Goal: Communication & Community: Answer question/provide support

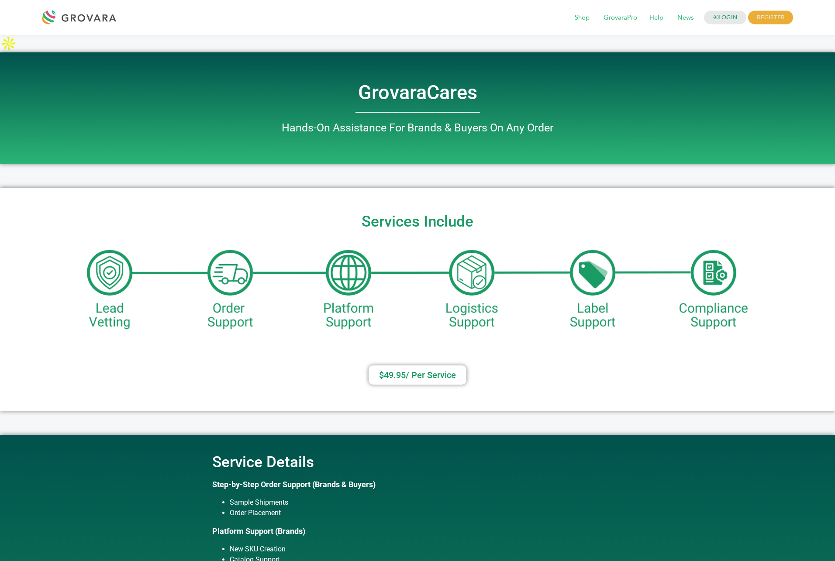
scroll to position [374, 0]
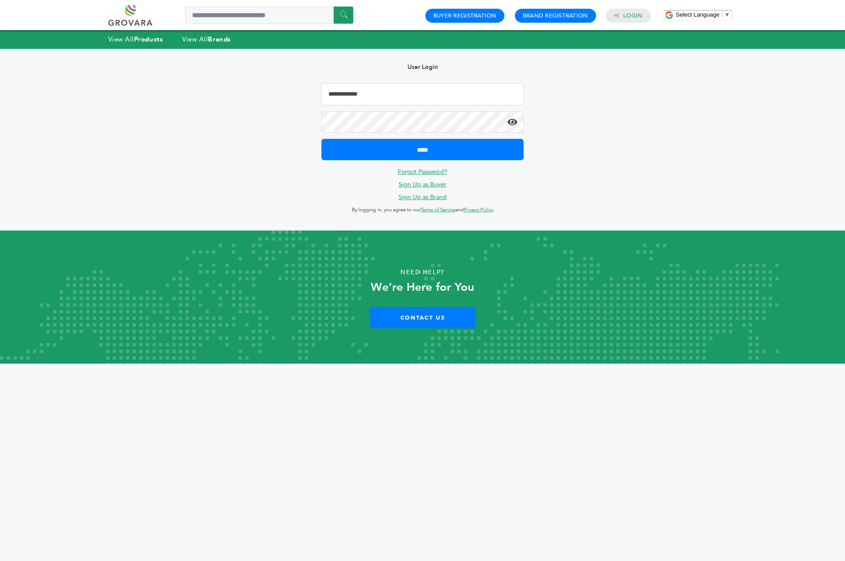
click at [420, 93] on input "Email Address" at bounding box center [423, 94] width 203 height 22
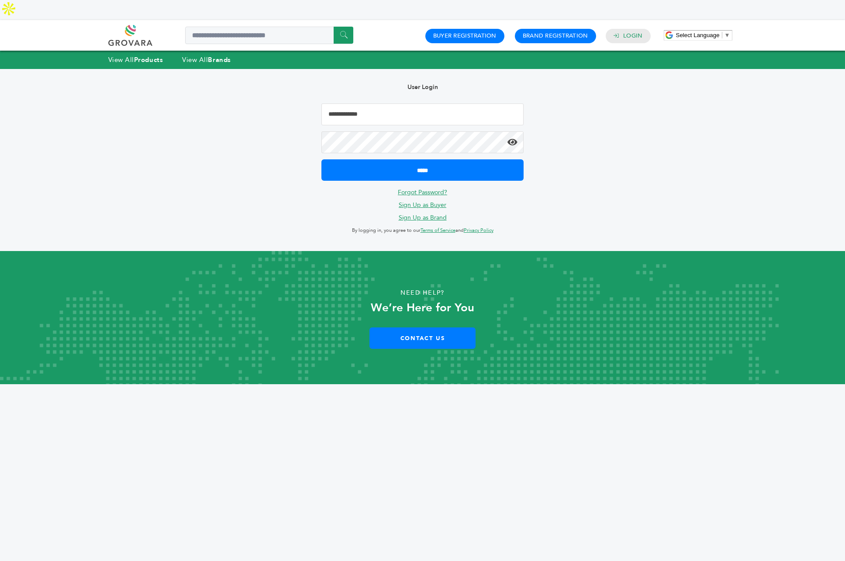
type input "**********"
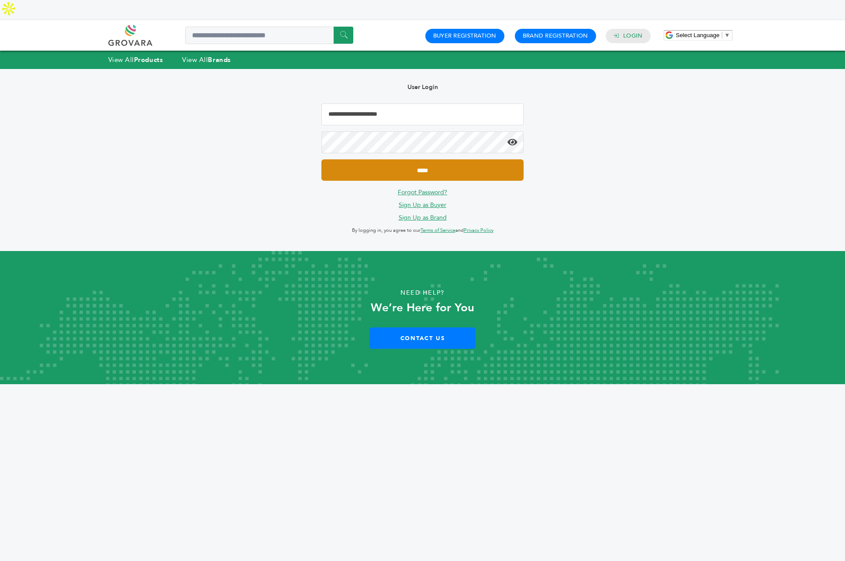
click at [423, 159] on input "*****" at bounding box center [423, 169] width 203 height 21
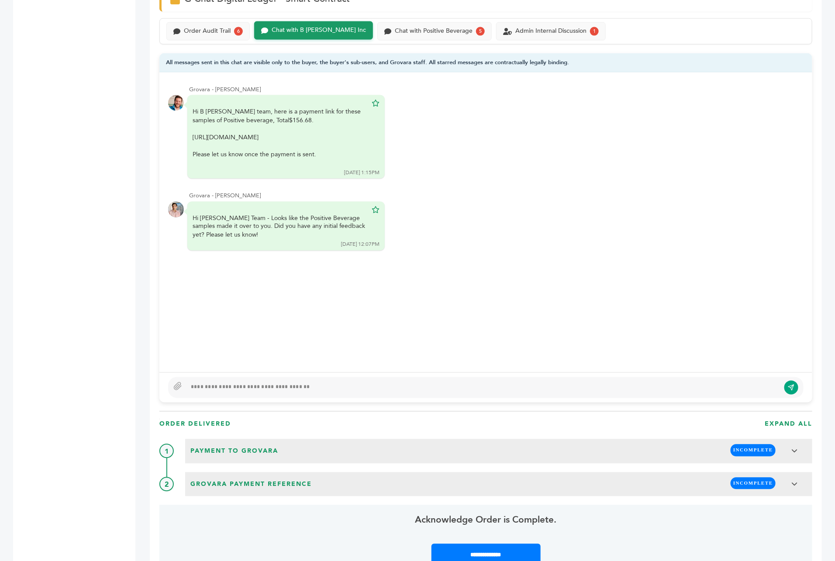
scroll to position [596, 0]
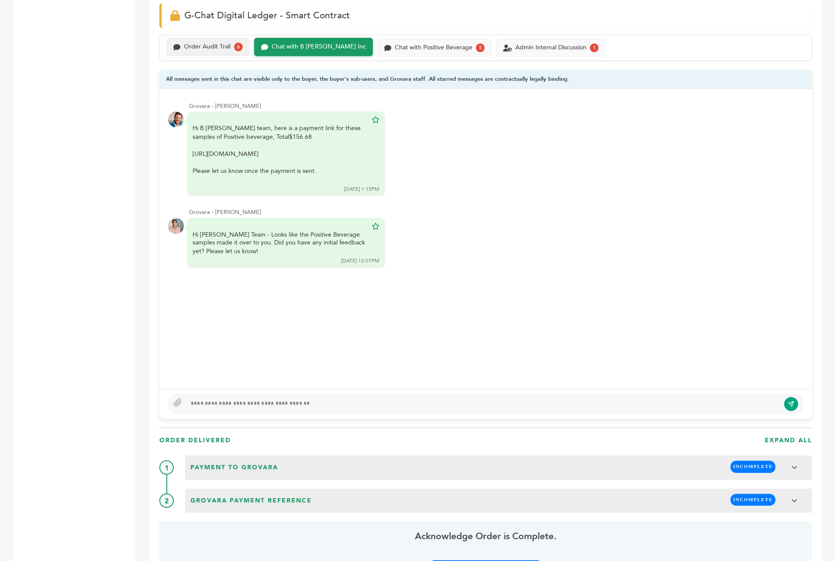
click at [216, 40] on div "Order Audit Trail 6" at bounding box center [207, 47] width 83 height 18
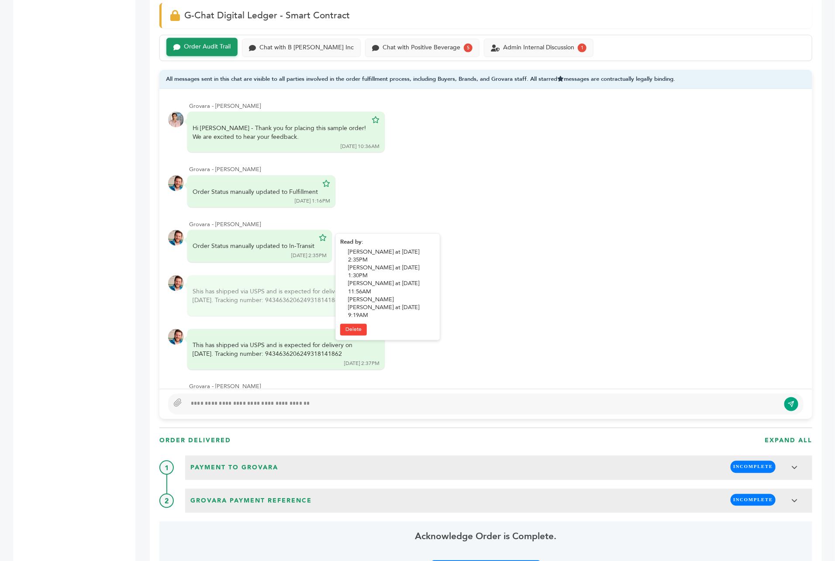
scroll to position [152, 0]
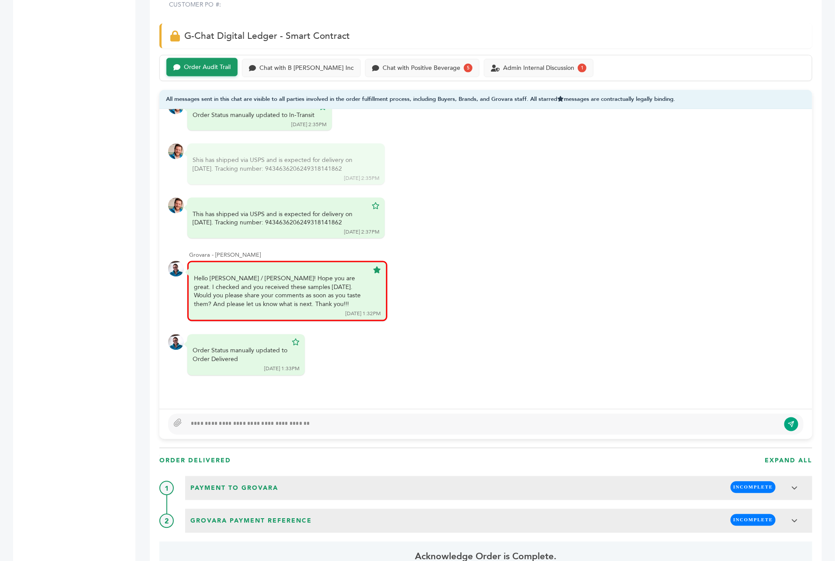
click at [277, 419] on div at bounding box center [484, 424] width 594 height 10
drag, startPoint x: 211, startPoint y: 391, endPoint x: 181, endPoint y: 380, distance: 31.7
click at [181, 380] on div "Grovara - John Scanlon Hi Aurora - Thank you for placing this sample order! We …" at bounding box center [485, 274] width 653 height 330
type textarea "****"
click at [416, 58] on div "Chat with Positive Beverage 5" at bounding box center [422, 67] width 114 height 18
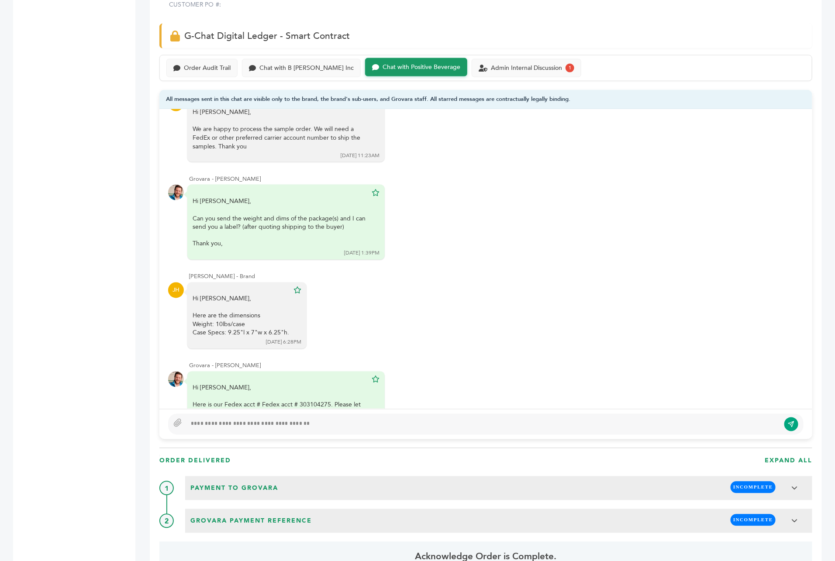
scroll to position [442, 0]
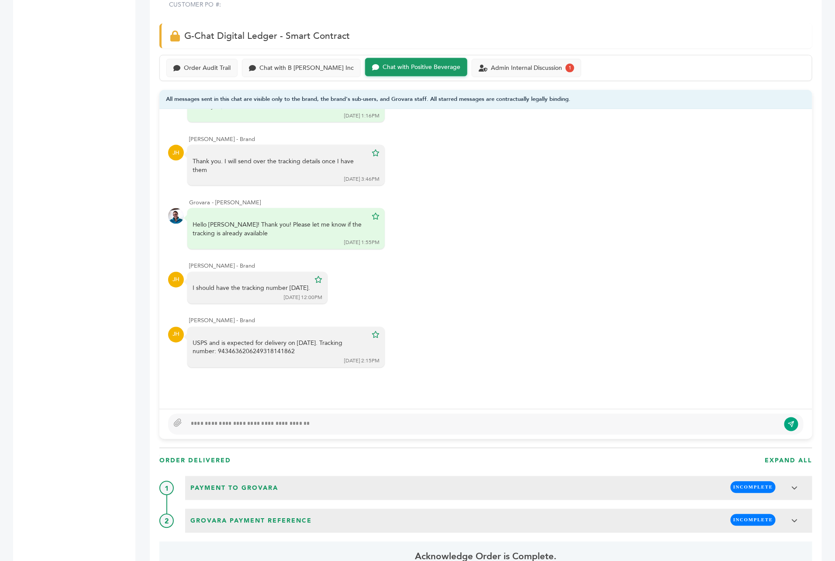
click at [265, 419] on div at bounding box center [484, 424] width 594 height 10
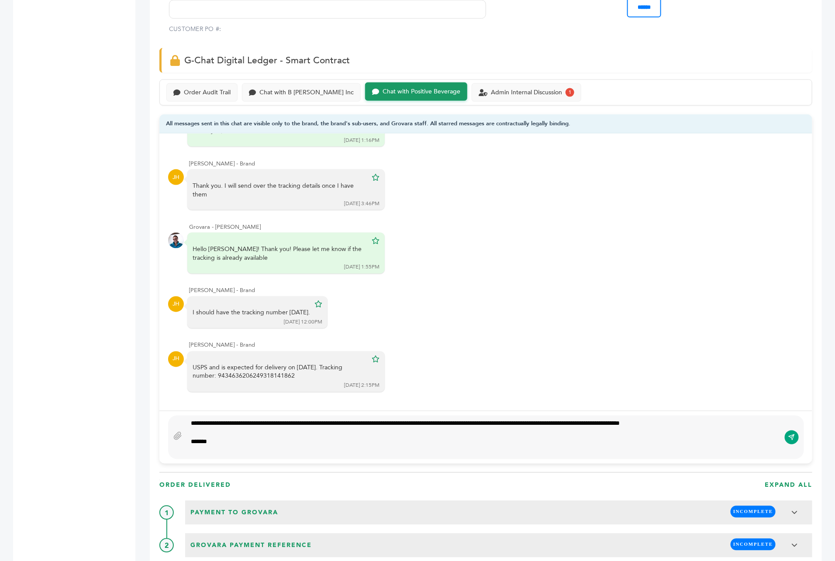
scroll to position [562, 0]
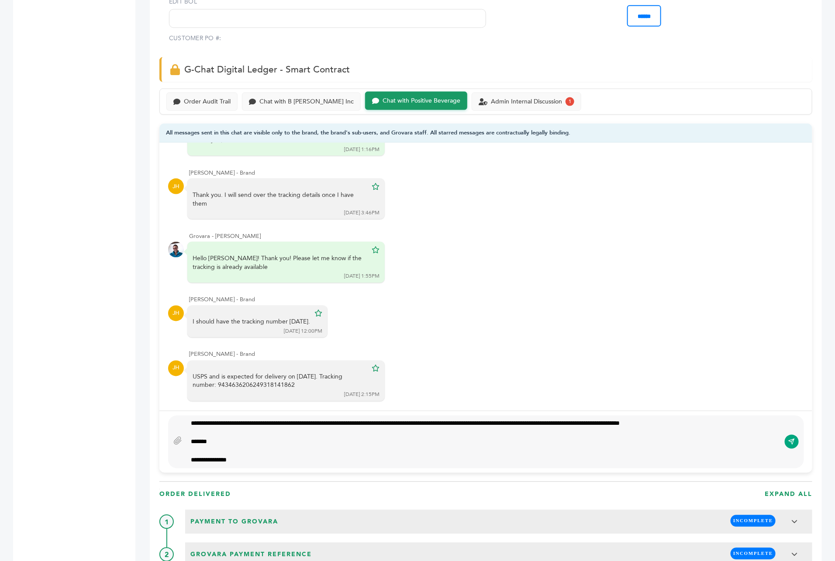
type textarea "**********"
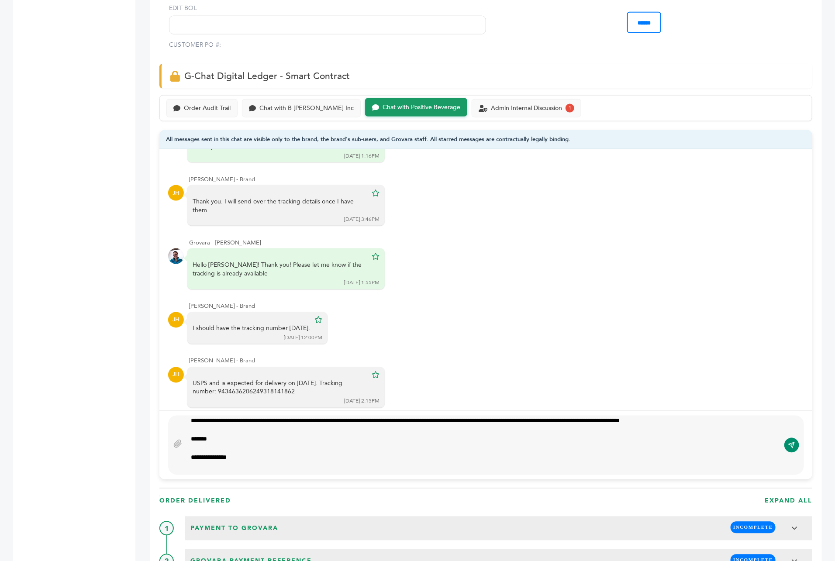
click at [793, 438] on button "submit" at bounding box center [792, 445] width 15 height 15
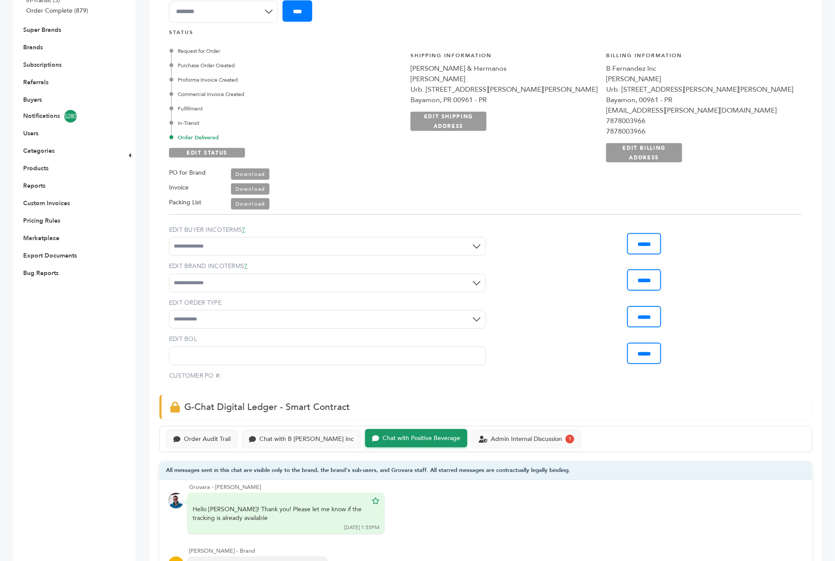
scroll to position [391, 0]
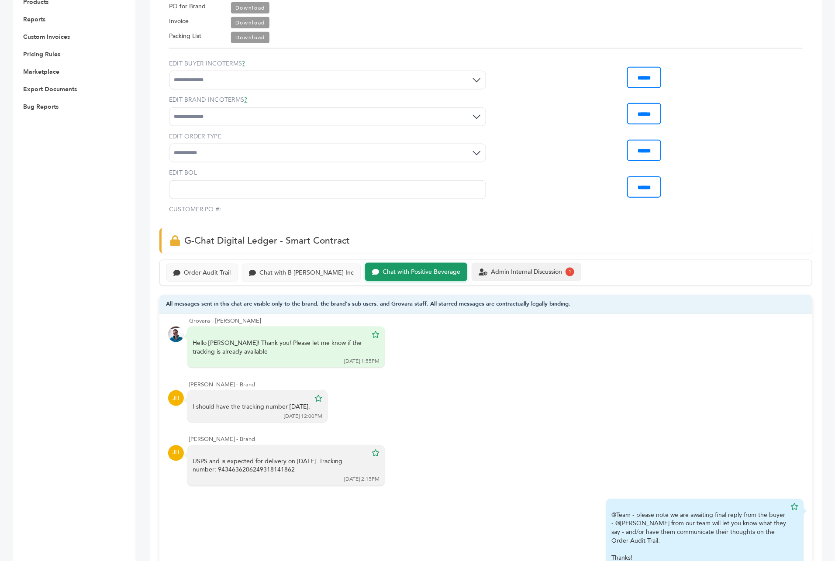
click at [485, 263] on div "Admin Internal Discussion 1" at bounding box center [527, 272] width 110 height 18
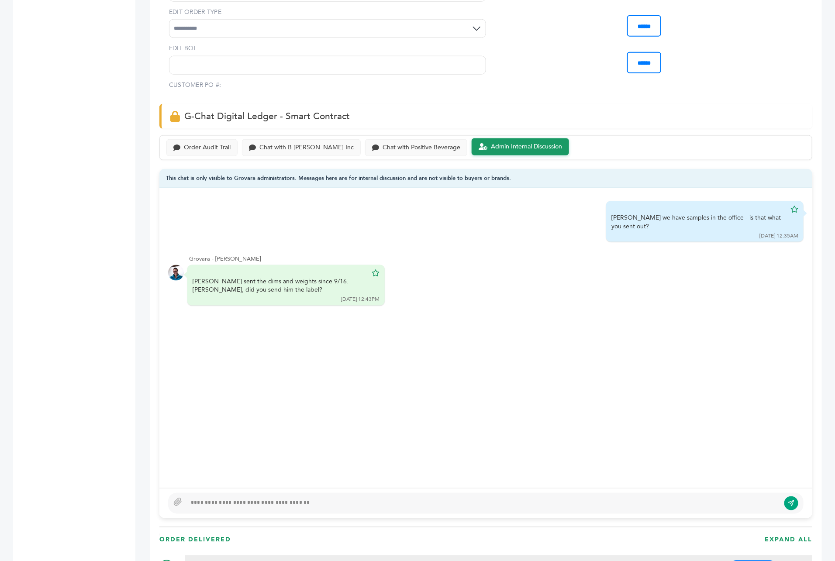
scroll to position [516, 0]
click at [204, 142] on div "Order Audit Trail" at bounding box center [207, 145] width 47 height 7
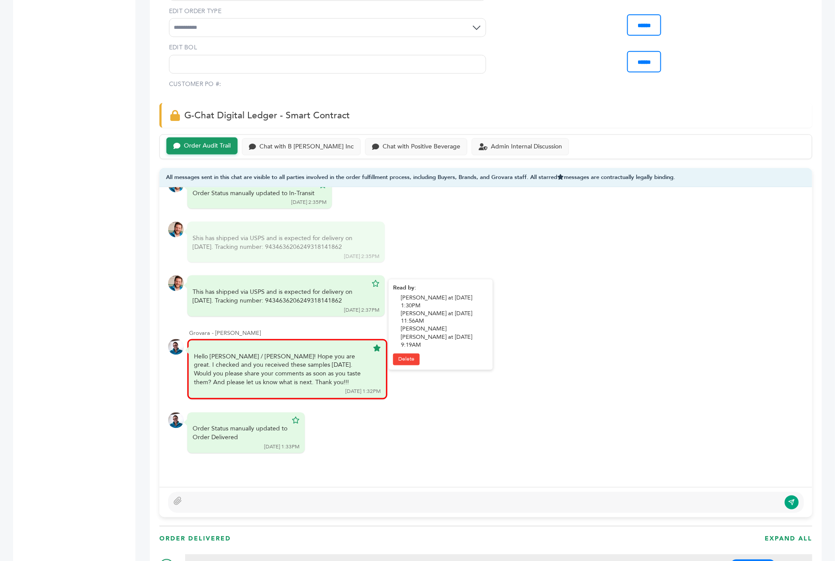
scroll to position [152, 0]
click at [318, 142] on div "Chat with B Fernandez Inc" at bounding box center [307, 145] width 94 height 7
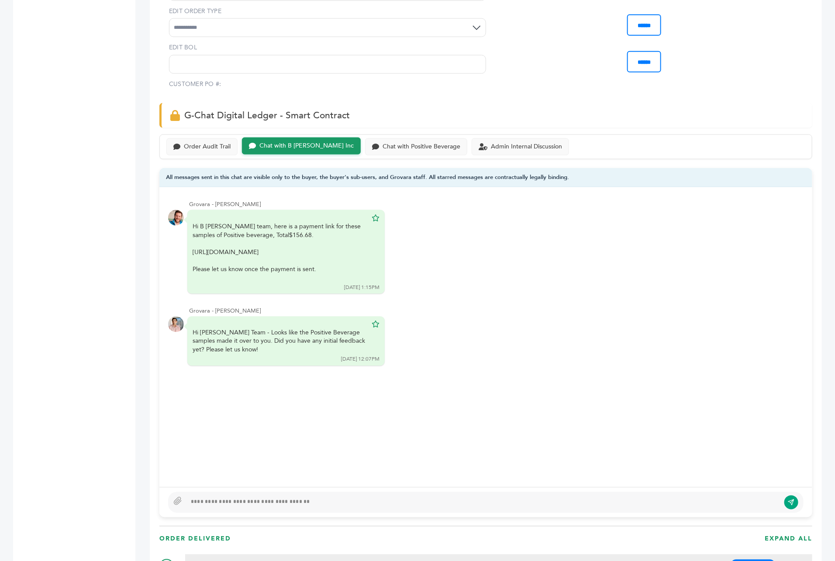
click at [491, 142] on div "Admin Internal Discussion" at bounding box center [526, 145] width 71 height 7
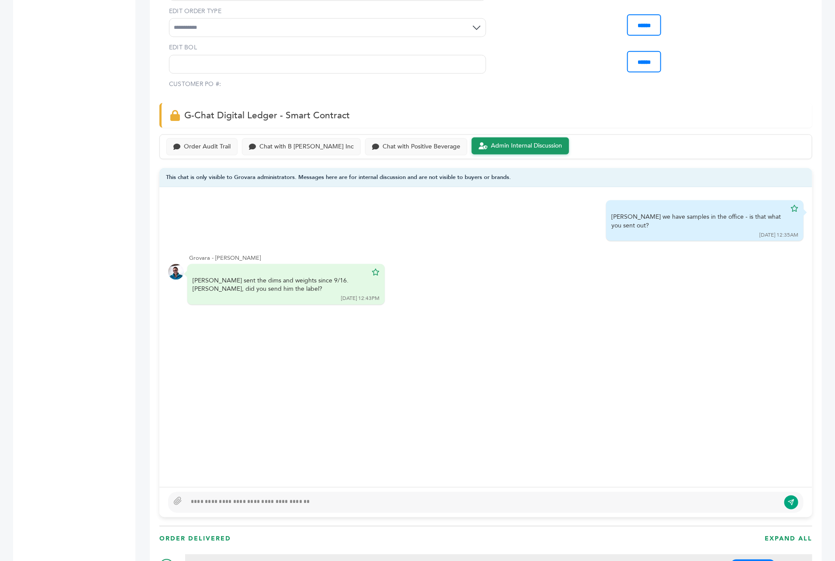
click at [253, 492] on div at bounding box center [486, 502] width 636 height 21
click at [246, 498] on div at bounding box center [484, 503] width 594 height 10
type textarea "**********"
click at [792, 500] on icon "submit" at bounding box center [793, 501] width 3 height 3
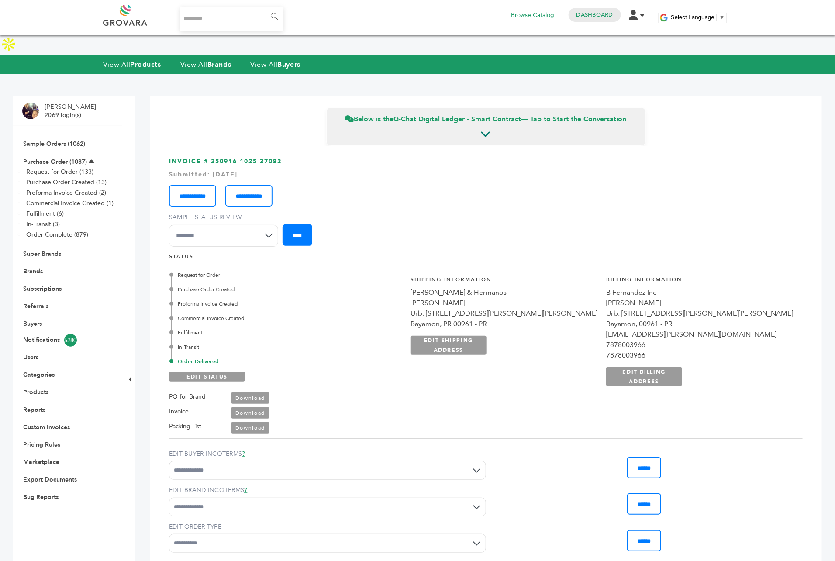
click at [213, 23] on input "Search..." at bounding box center [232, 19] width 104 height 24
type input "*"
type input "****"
click at [264, 8] on input "******" at bounding box center [274, 16] width 20 height 17
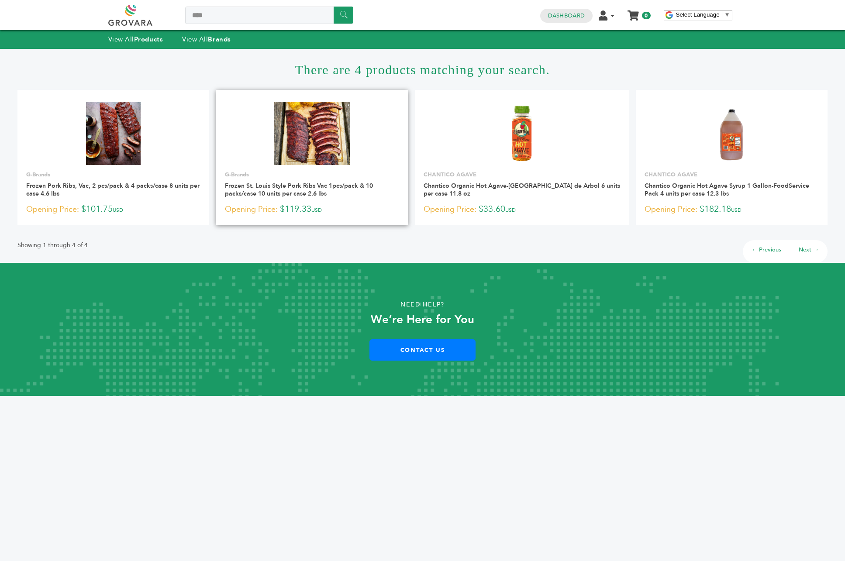
click at [340, 104] on img at bounding box center [312, 133] width 76 height 63
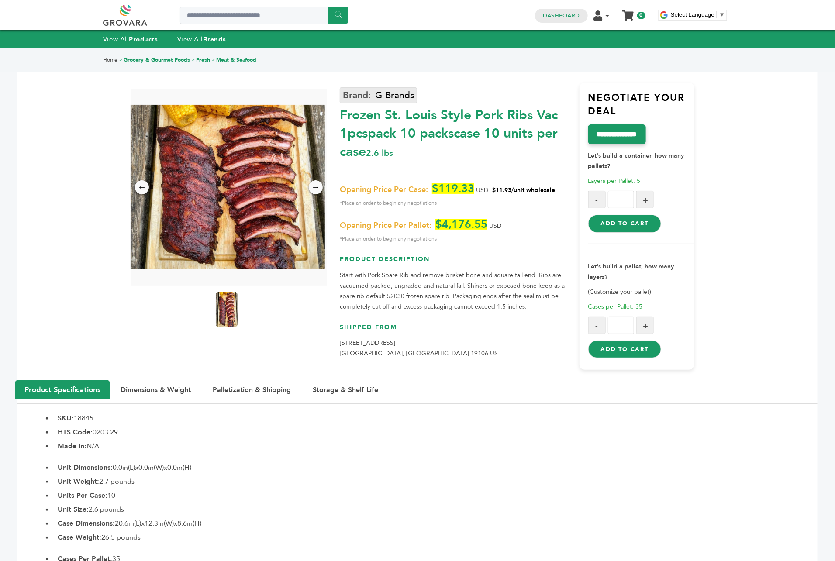
click at [387, 97] on link "G-Brands" at bounding box center [378, 95] width 77 height 16
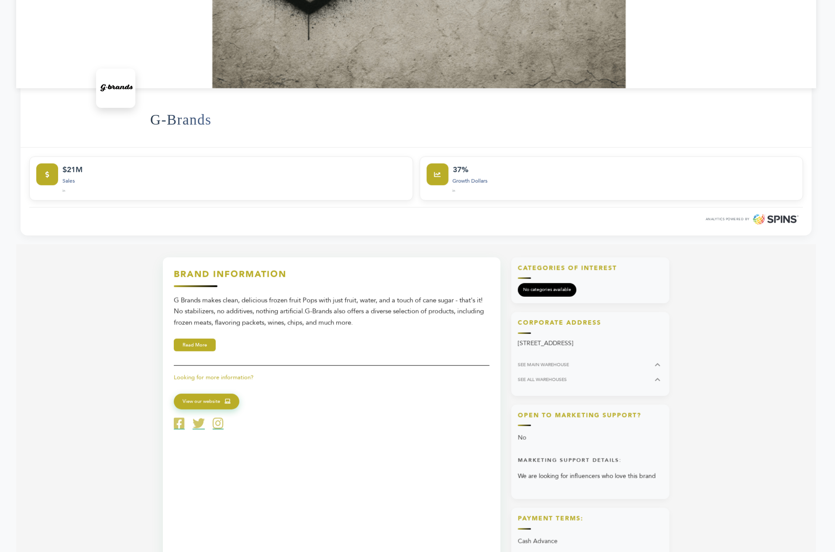
scroll to position [263, 1]
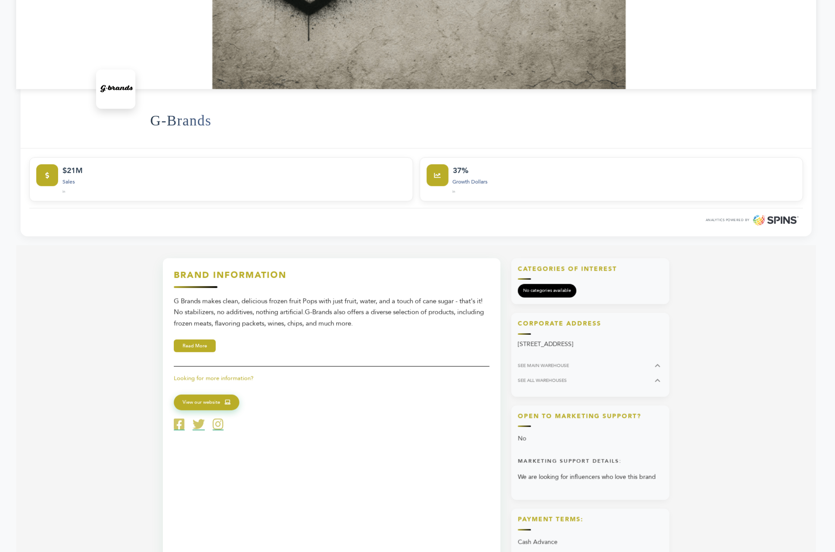
drag, startPoint x: 363, startPoint y: 308, endPoint x: 168, endPoint y: 283, distance: 196.5
click at [168, 283] on div "Brand Information G Brands makes clean, delicious frozen fruit Pops with just f…" at bounding box center [332, 506] width 338 height 497
copy div "G Brands makes clean, delicious frozen fruit Pops with just fruit, water, and a…"
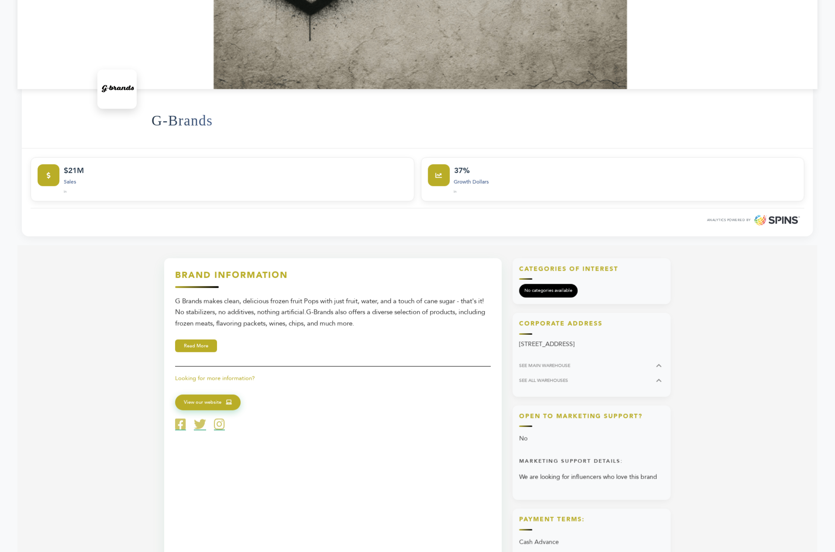
scroll to position [0, 0]
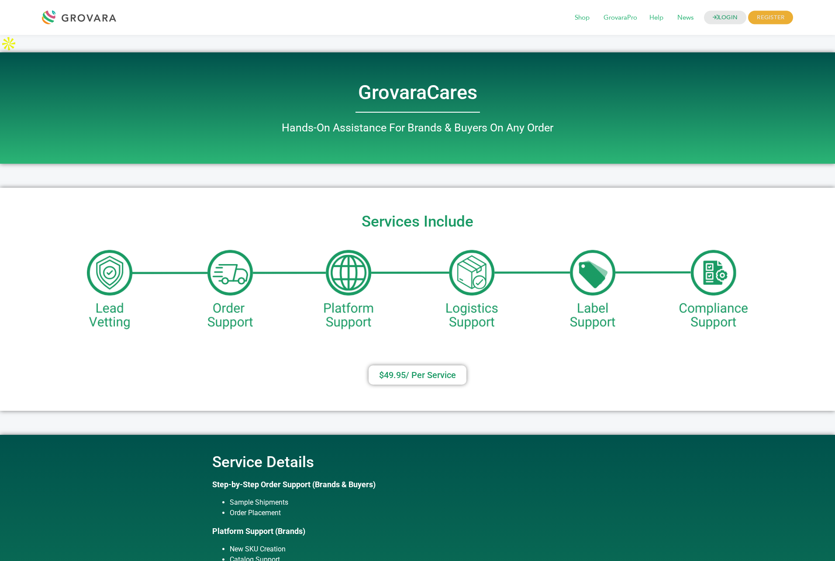
scroll to position [374, 0]
